Goal: Task Accomplishment & Management: Manage account settings

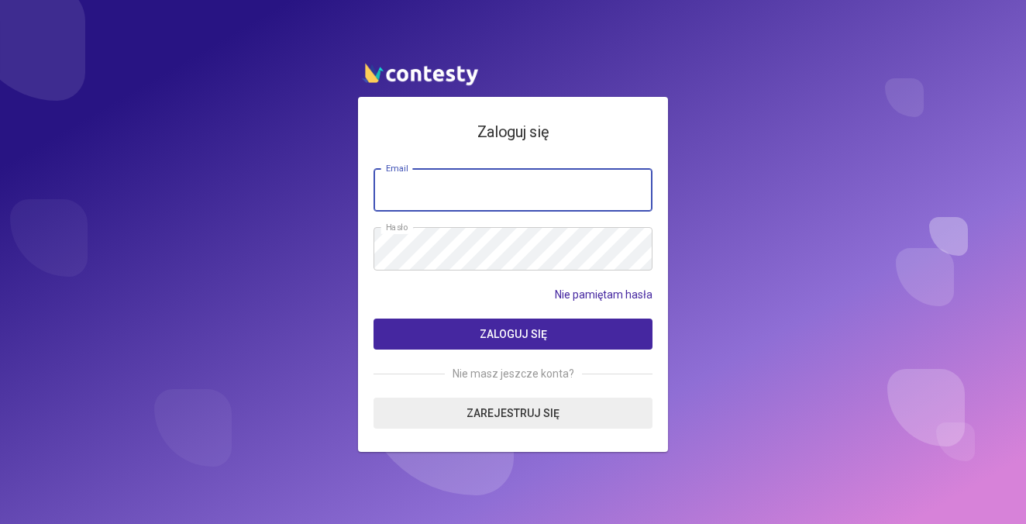
type input "**********"
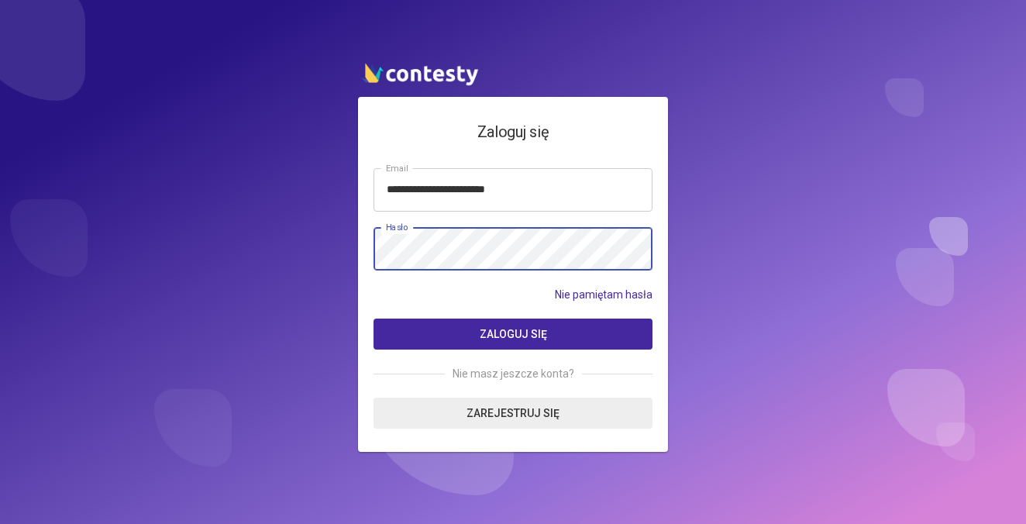
click at [513, 333] on button "Zaloguj się" at bounding box center [513, 334] width 279 height 31
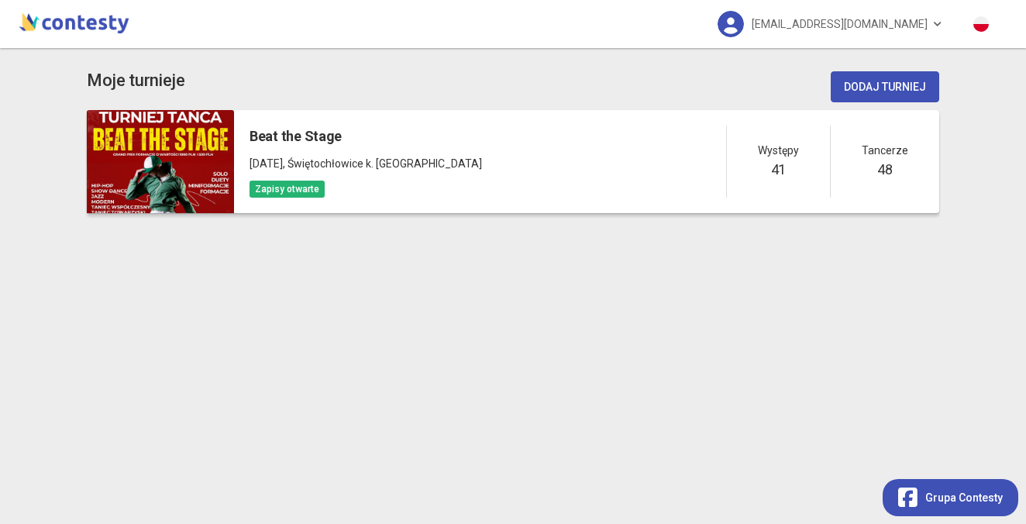
click at [375, 160] on span ", Świętochłowice k. [GEOGRAPHIC_DATA]" at bounding box center [382, 163] width 199 height 12
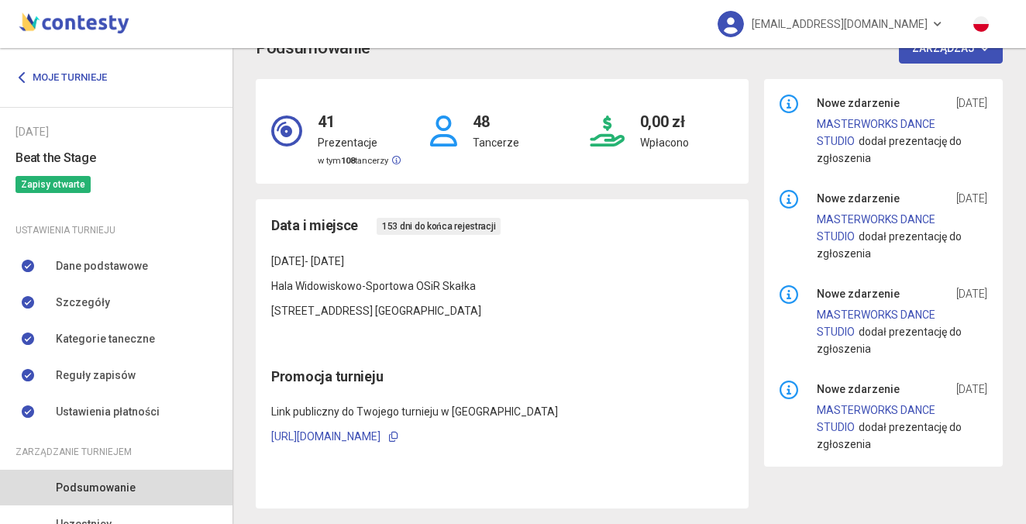
scroll to position [34, 0]
click at [381, 441] on link "[URL][DOMAIN_NAME]" at bounding box center [325, 437] width 109 height 12
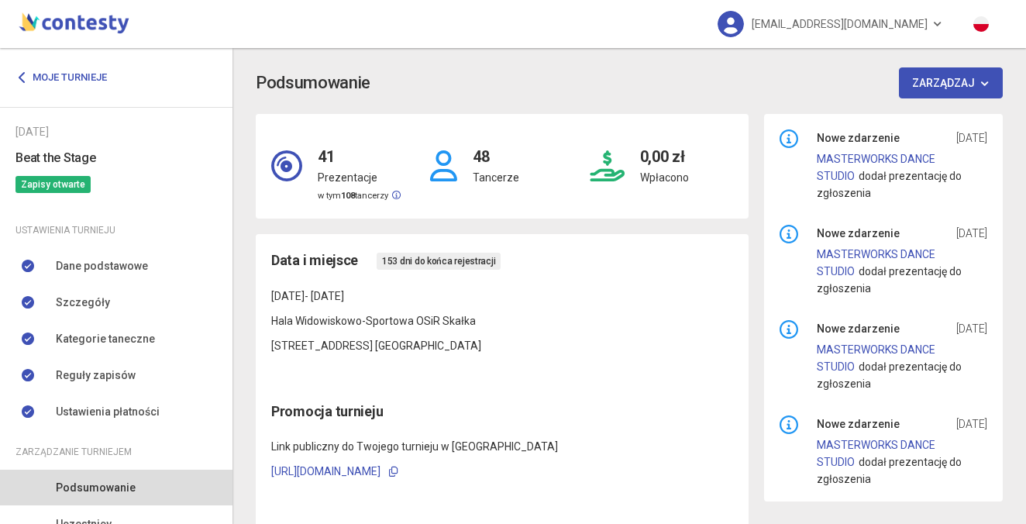
scroll to position [0, 0]
click at [95, 331] on span "Kategorie taneczne" at bounding box center [105, 338] width 99 height 17
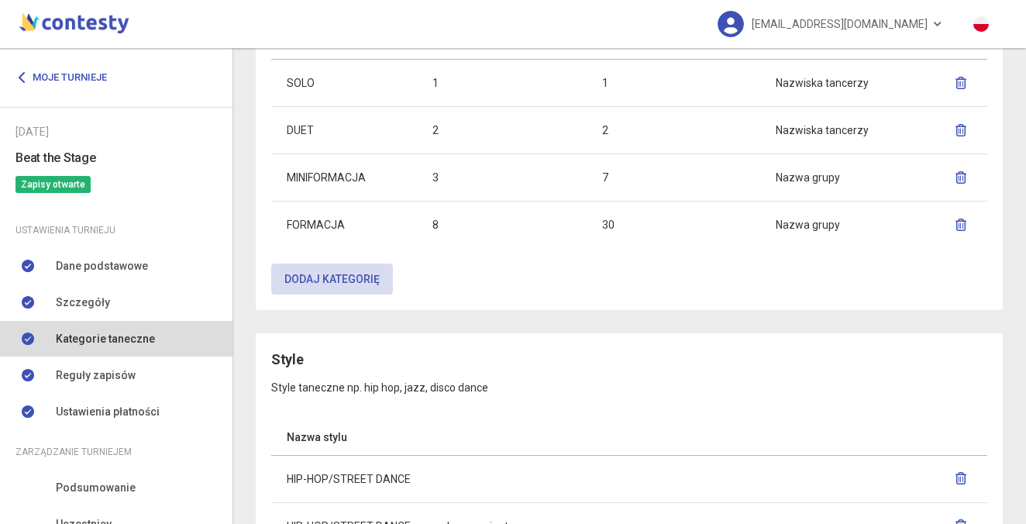
scroll to position [696, 0]
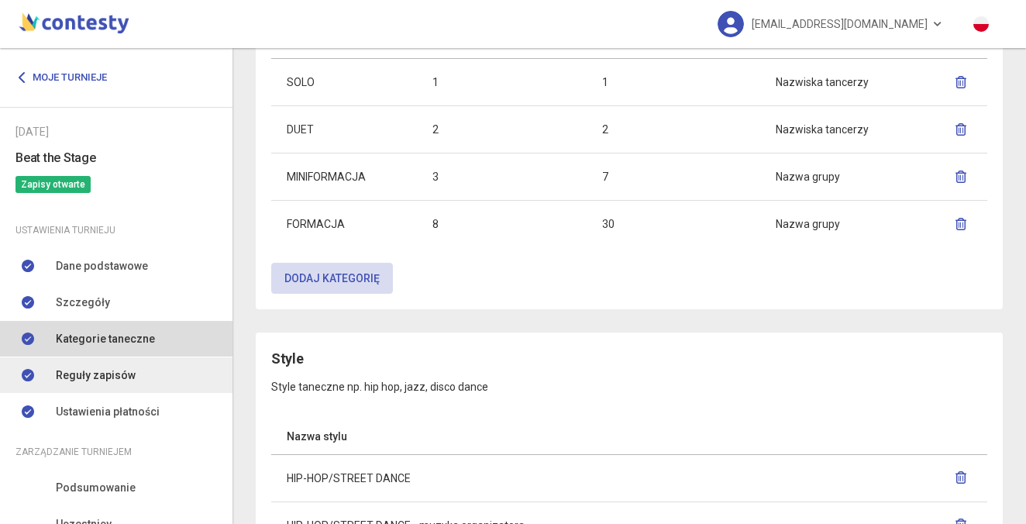
click at [115, 376] on span "Reguły zapisów" at bounding box center [96, 375] width 80 height 17
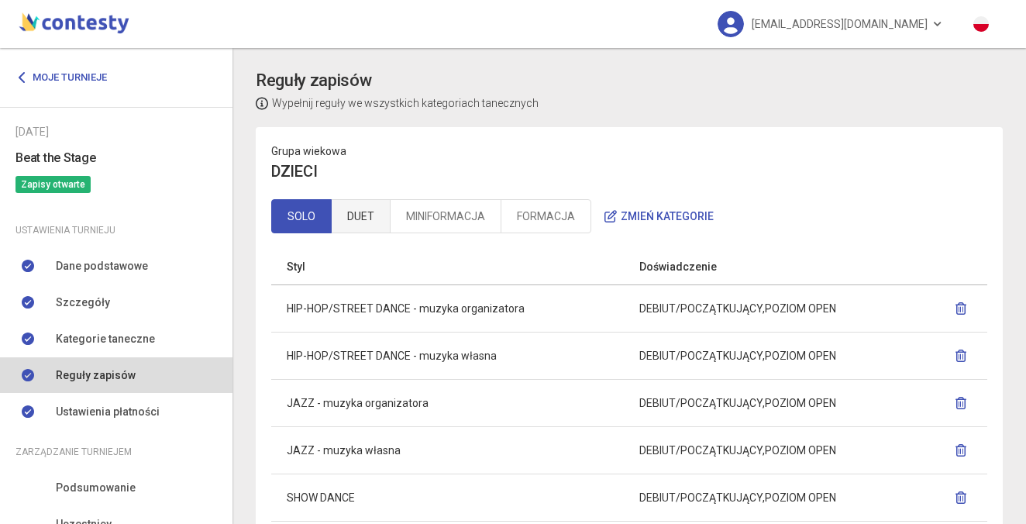
click at [356, 211] on link "DUET" at bounding box center [361, 216] width 60 height 34
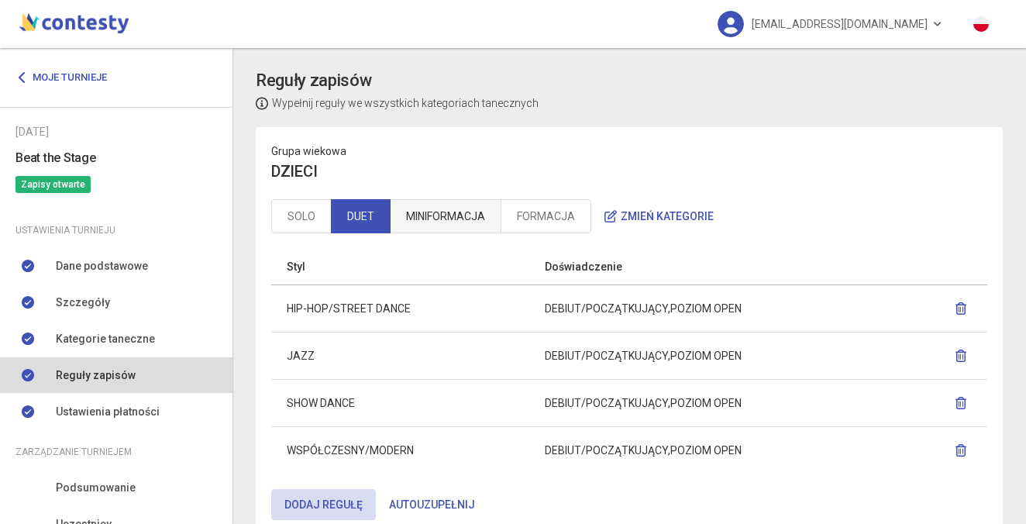
click at [466, 218] on link "MINIFORMACJA" at bounding box center [446, 216] width 112 height 34
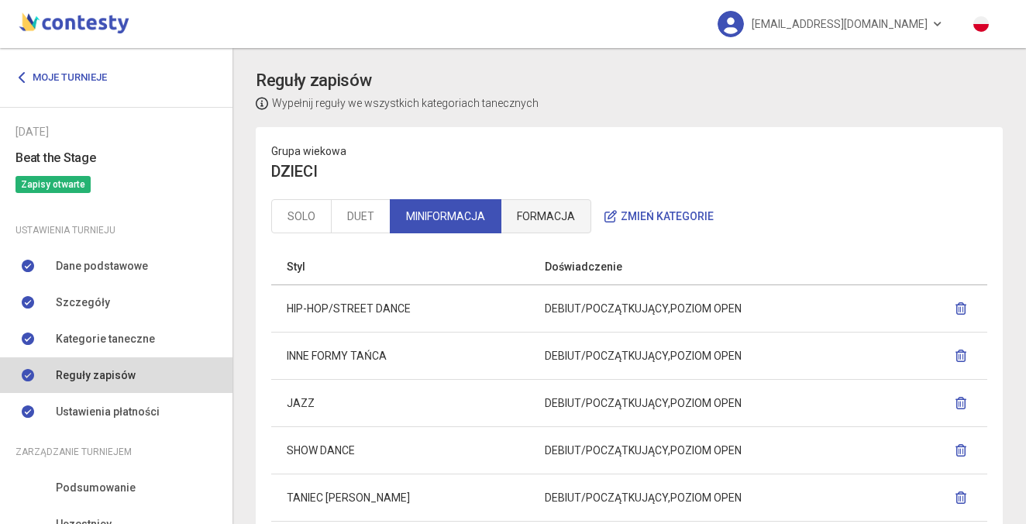
click at [556, 217] on link "FORMACJA" at bounding box center [546, 216] width 91 height 34
